Goal: Navigation & Orientation: Find specific page/section

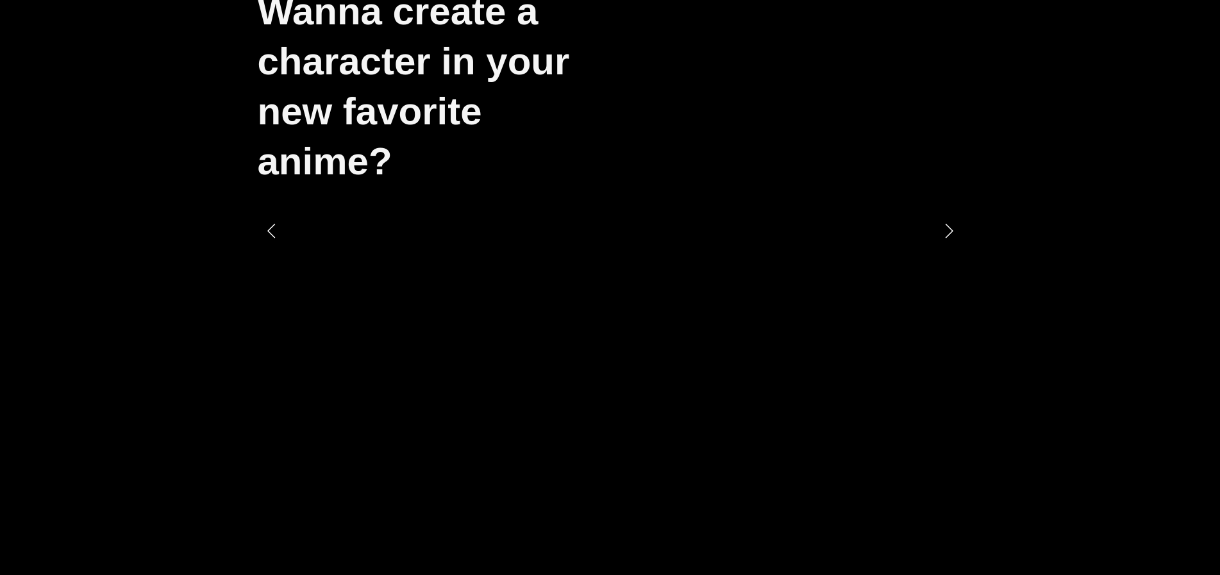
scroll to position [213, 0]
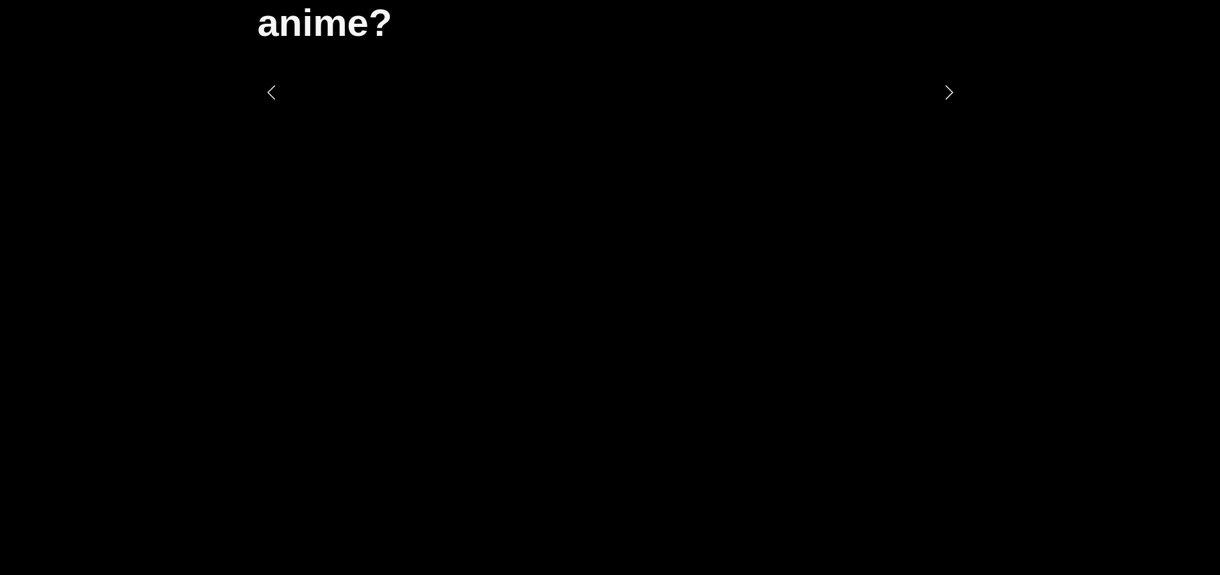
scroll to position [0, 0]
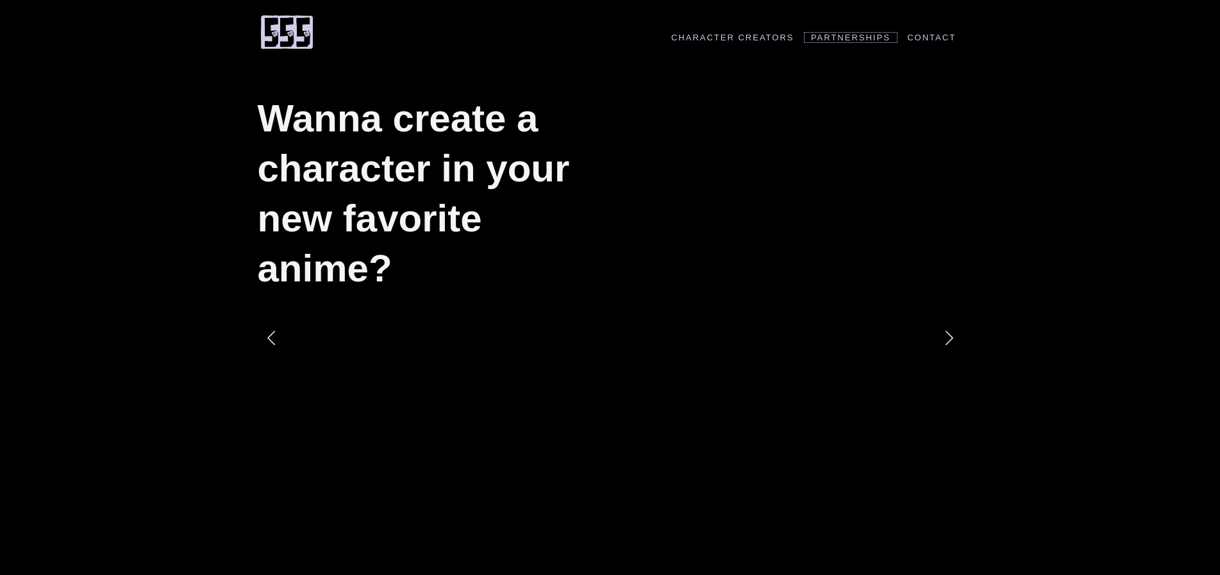
click at [859, 35] on link "Partnerships" at bounding box center [850, 38] width 93 height 10
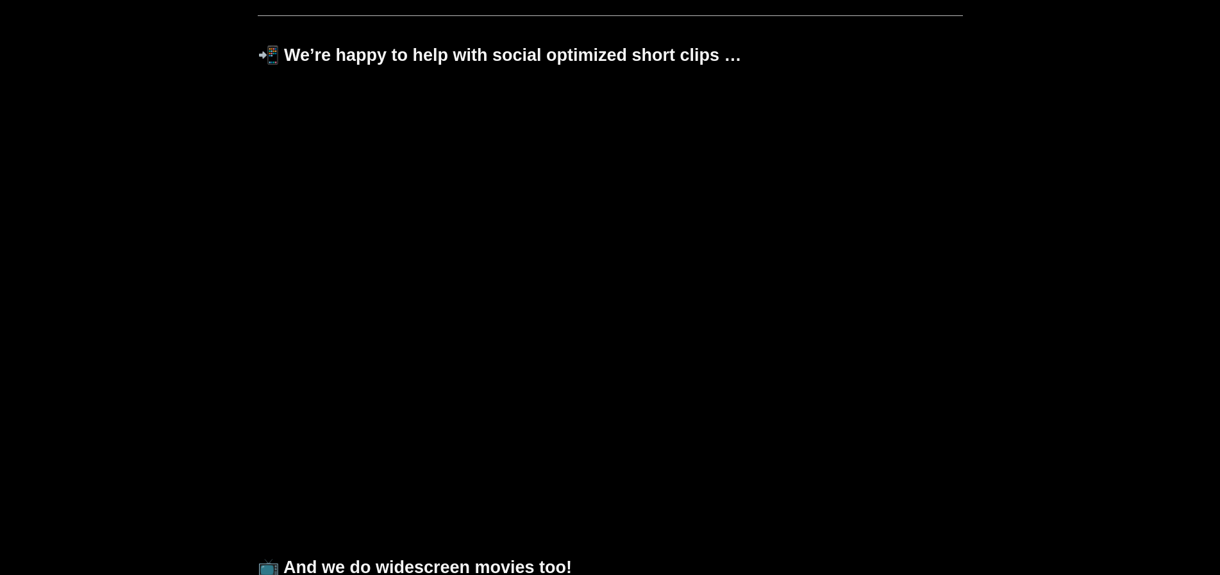
scroll to position [334, 0]
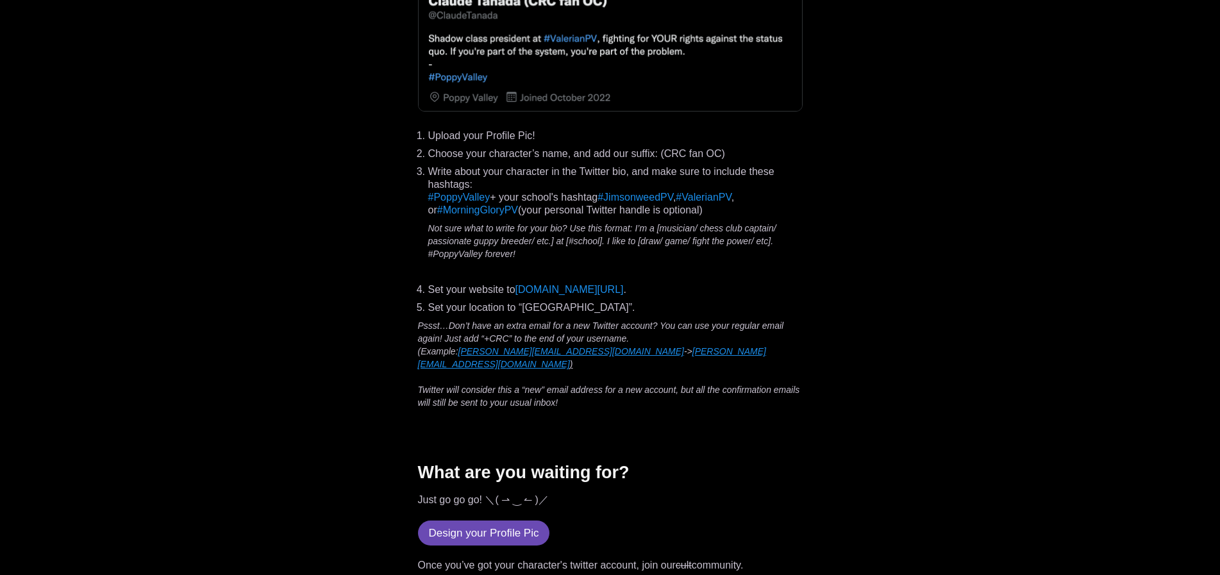
scroll to position [3160, 0]
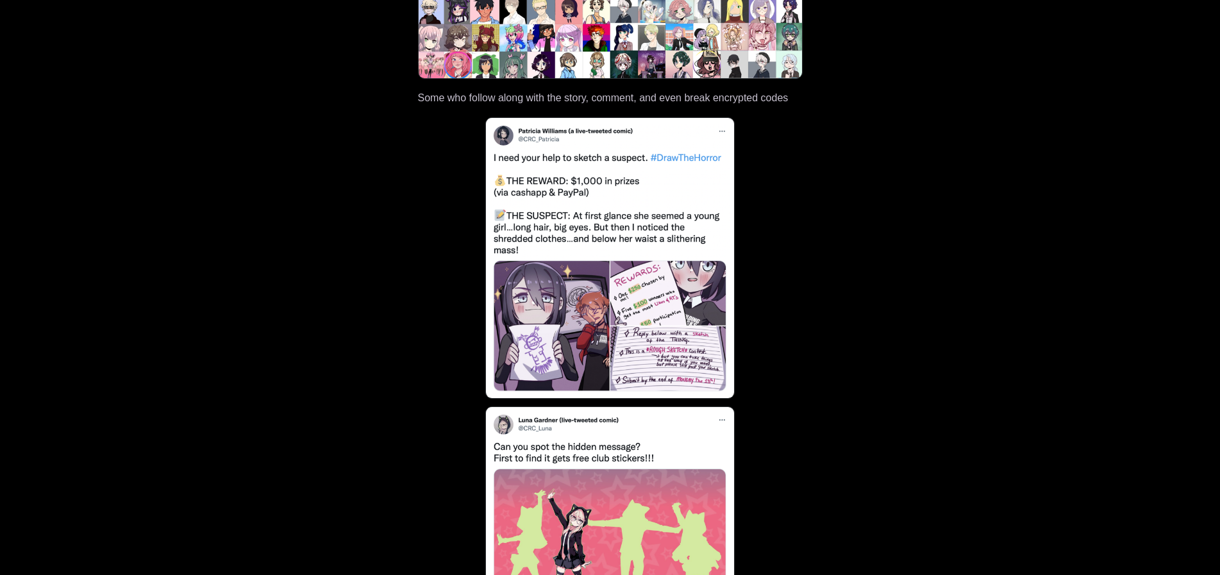
scroll to position [0, 0]
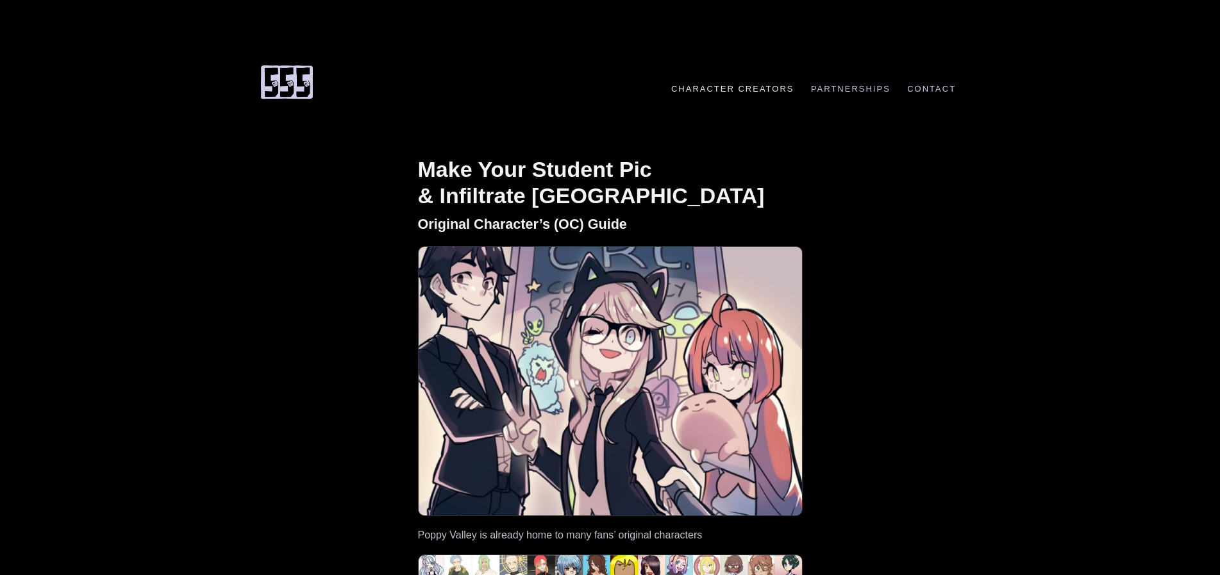
click at [606, 199] on h1 "Make Your Student Pic & Infiltrate Poppy Valley" at bounding box center [610, 182] width 385 height 53
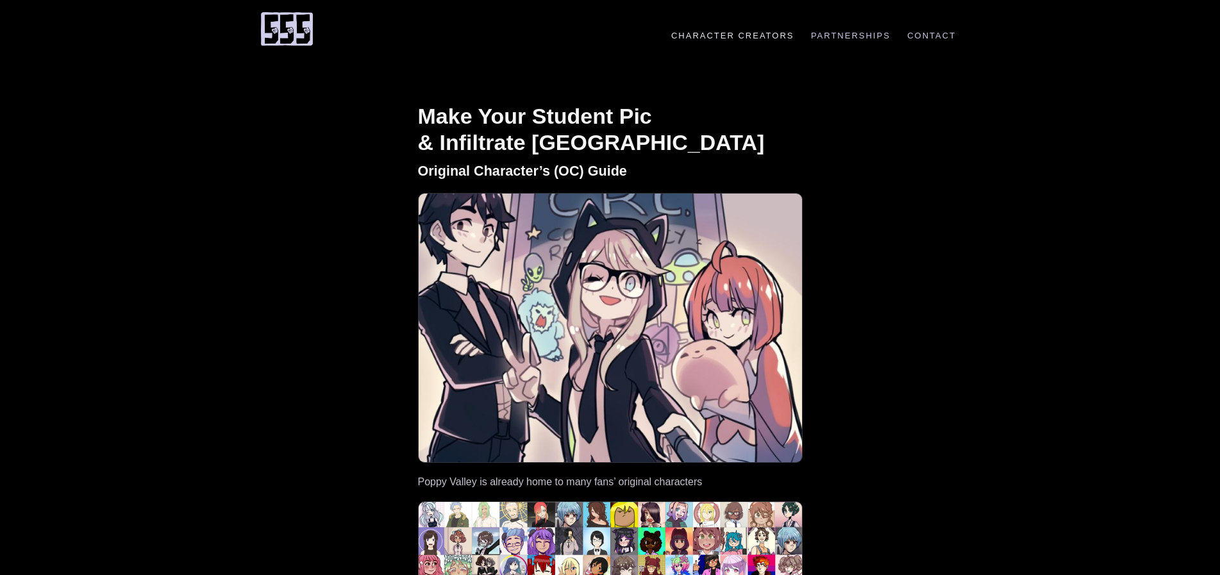
scroll to position [1699, 0]
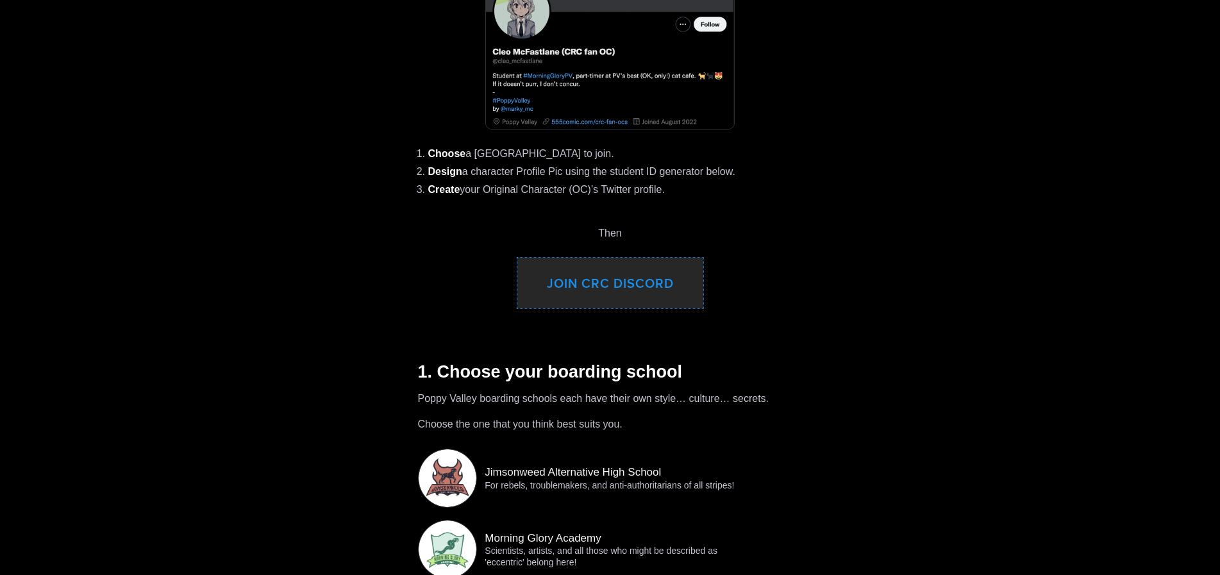
click at [597, 287] on link "JOIN CRC DISCORD" at bounding box center [610, 283] width 186 height 51
